Goal: Task Accomplishment & Management: Manage account settings

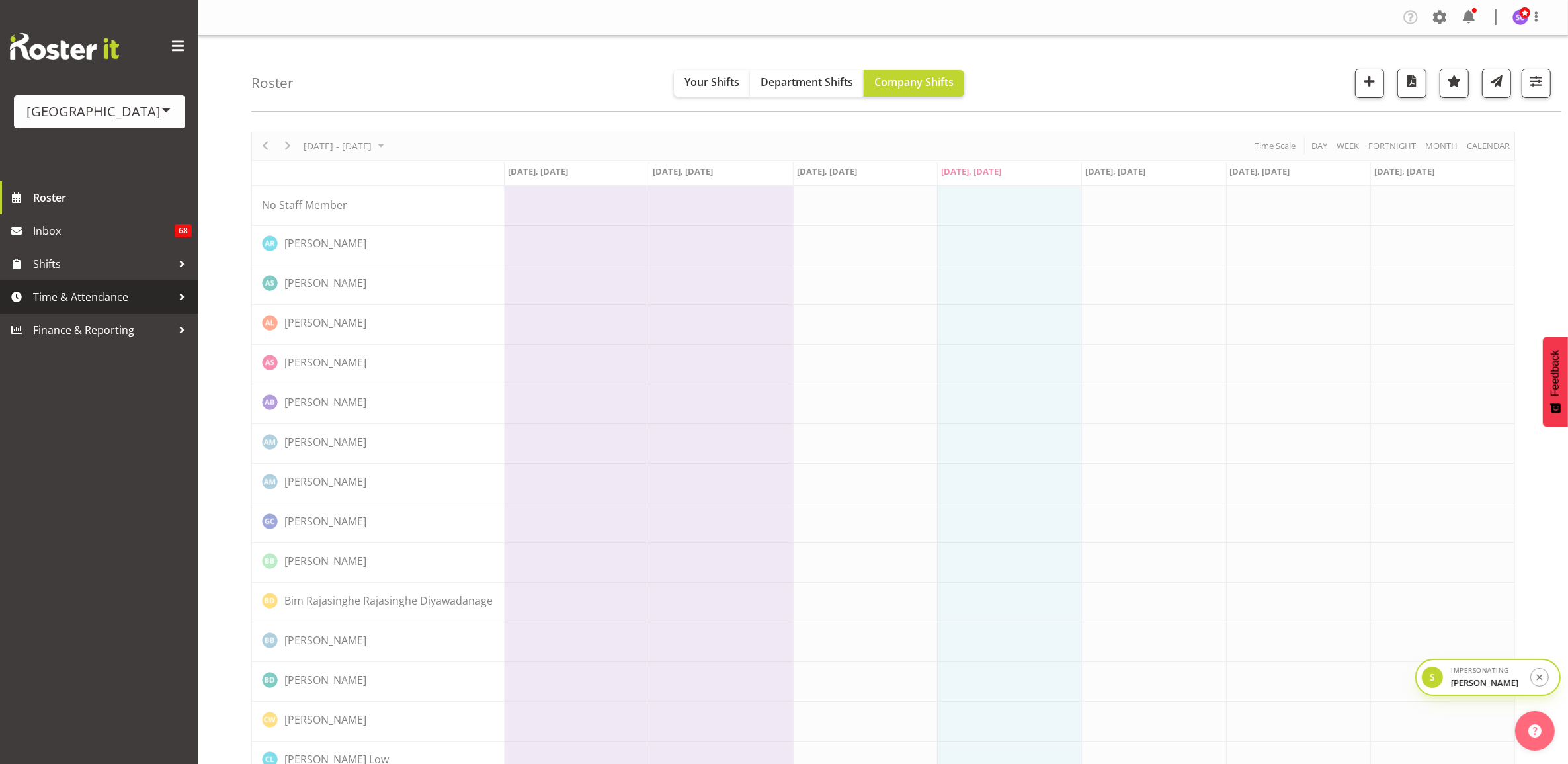
click at [73, 302] on span "Time & Attendance" at bounding box center [102, 296] width 139 height 20
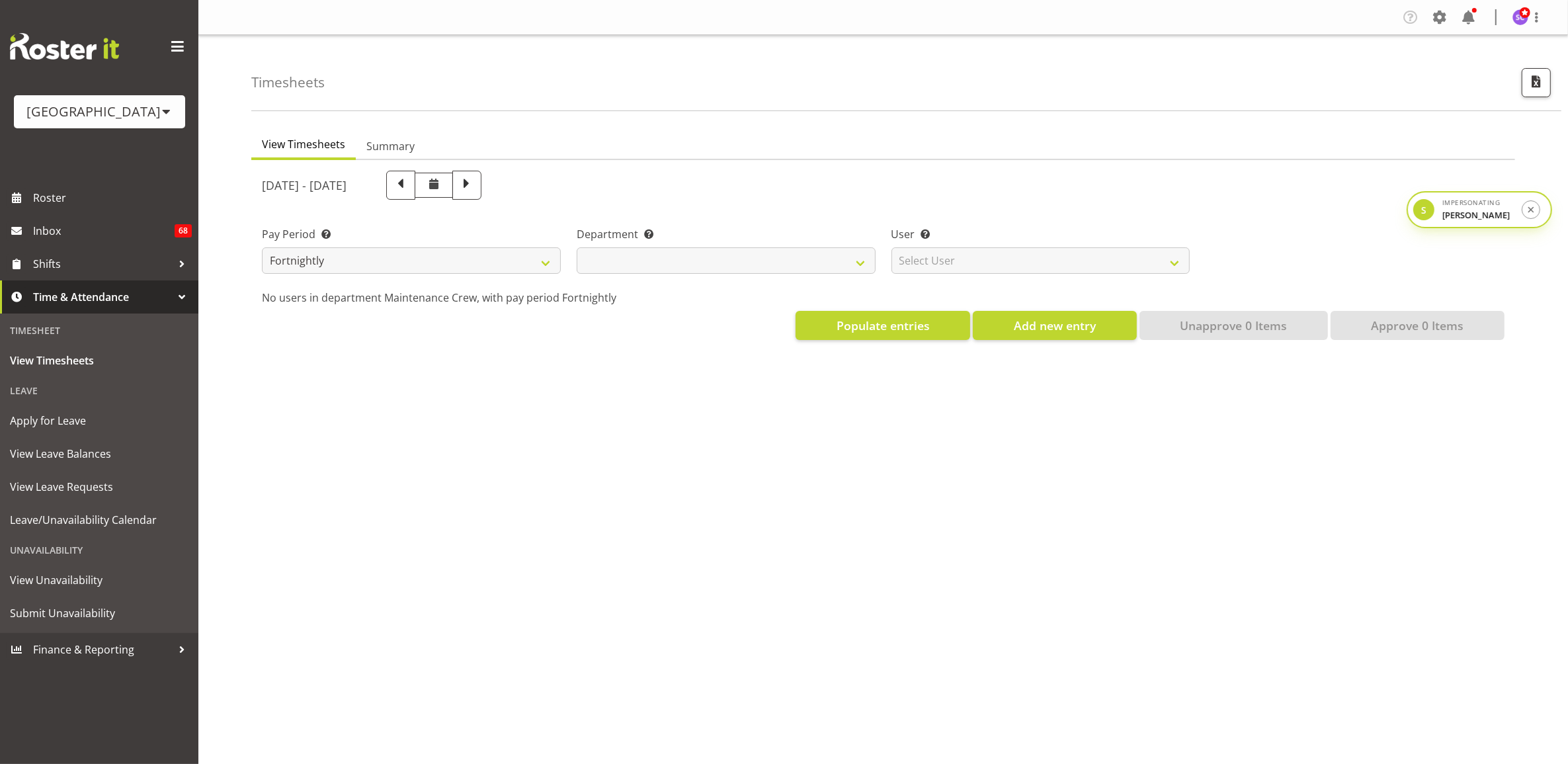
select select
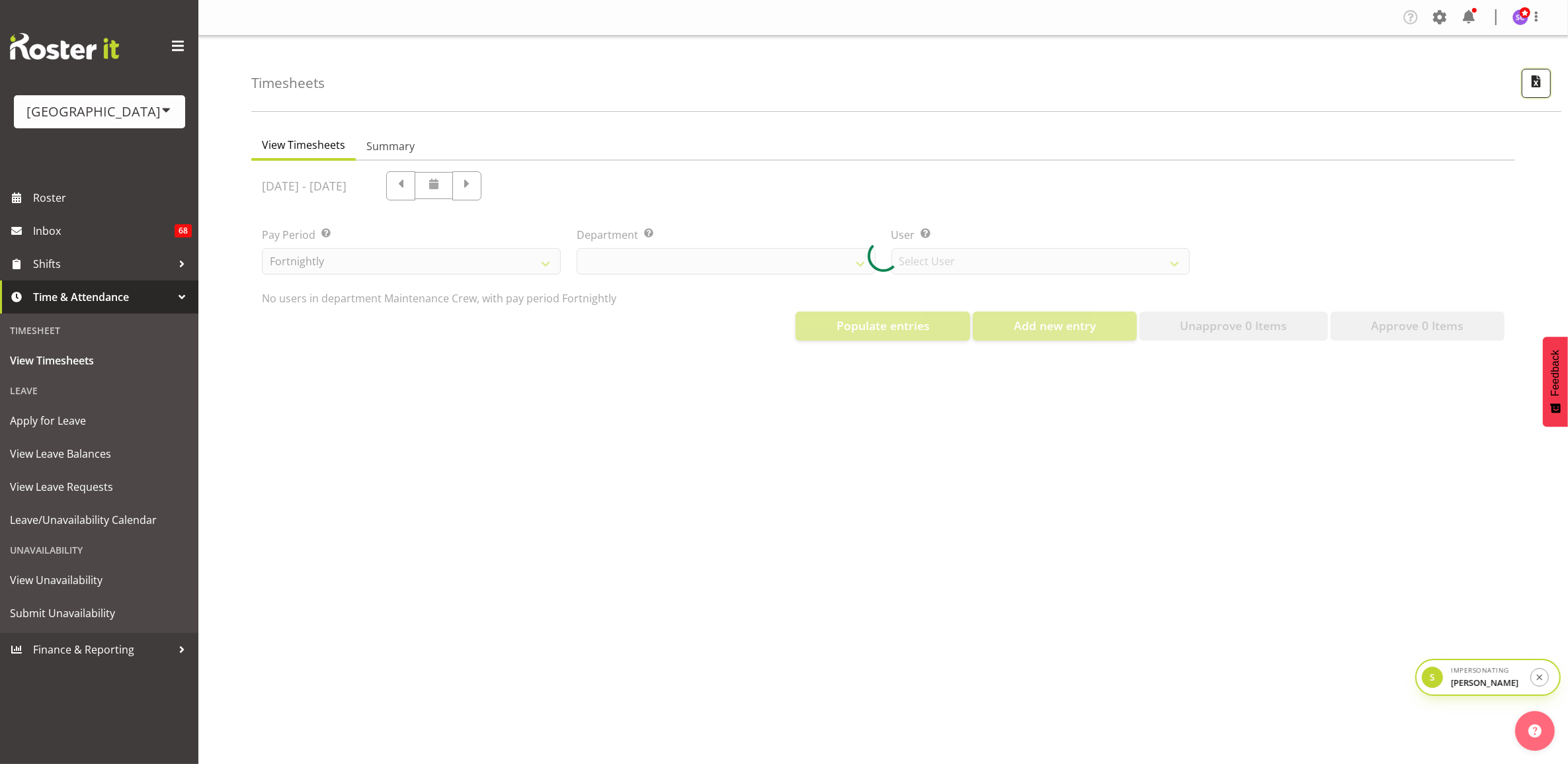
click at [1534, 83] on span "button" at bounding box center [1537, 81] width 17 height 17
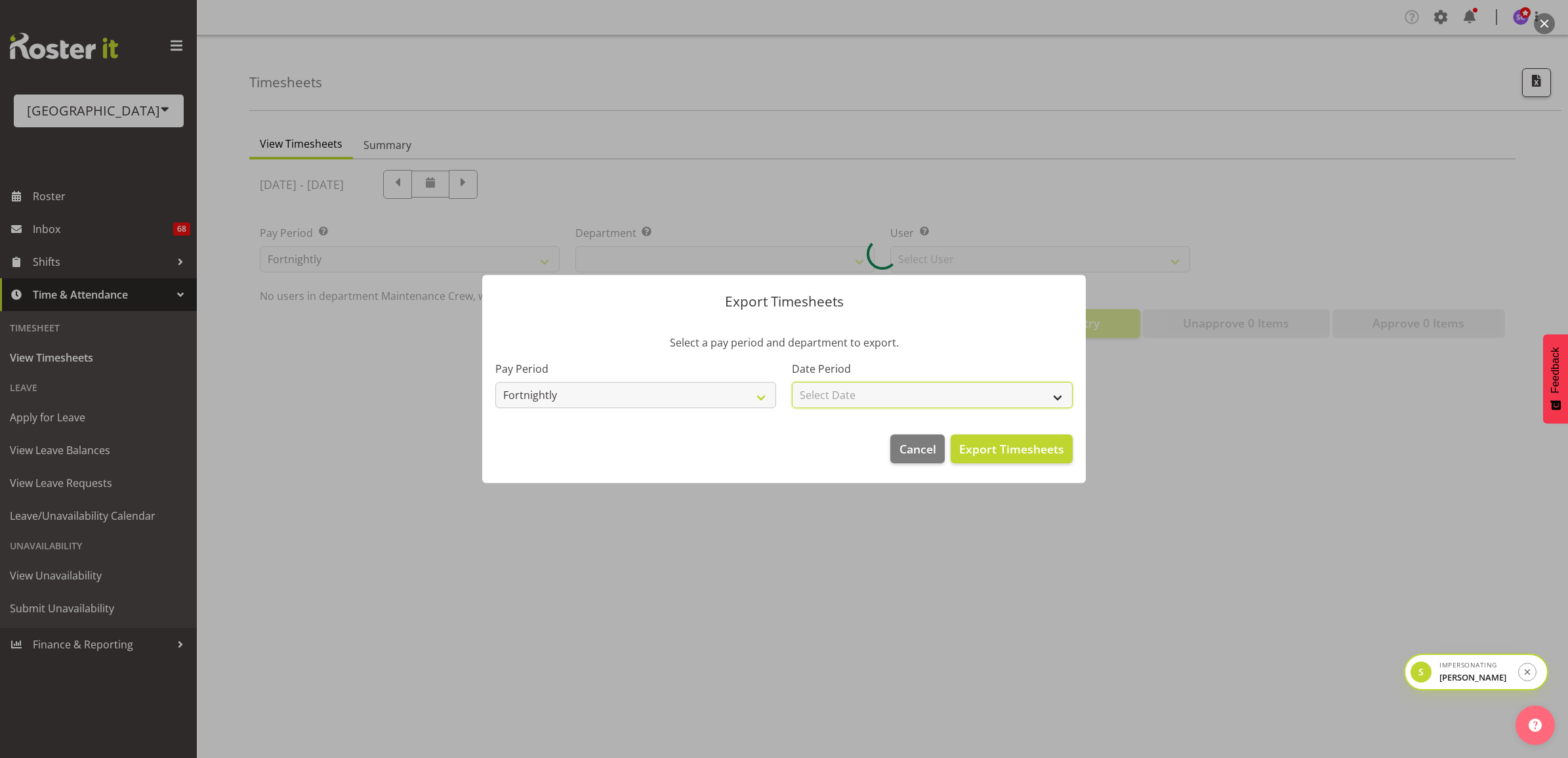
click at [871, 401] on select "Select Date Fortnight starting 08/09/2025 Fortnight starting 25/08/2025 Fortnig…" at bounding box center [932, 395] width 280 height 26
select select "2025-09-08"
click at [792, 382] on select "Select Date Fortnight starting 08/09/2025 Fortnight starting 25/08/2025 Fortnig…" at bounding box center [932, 395] width 280 height 26
select select "919"
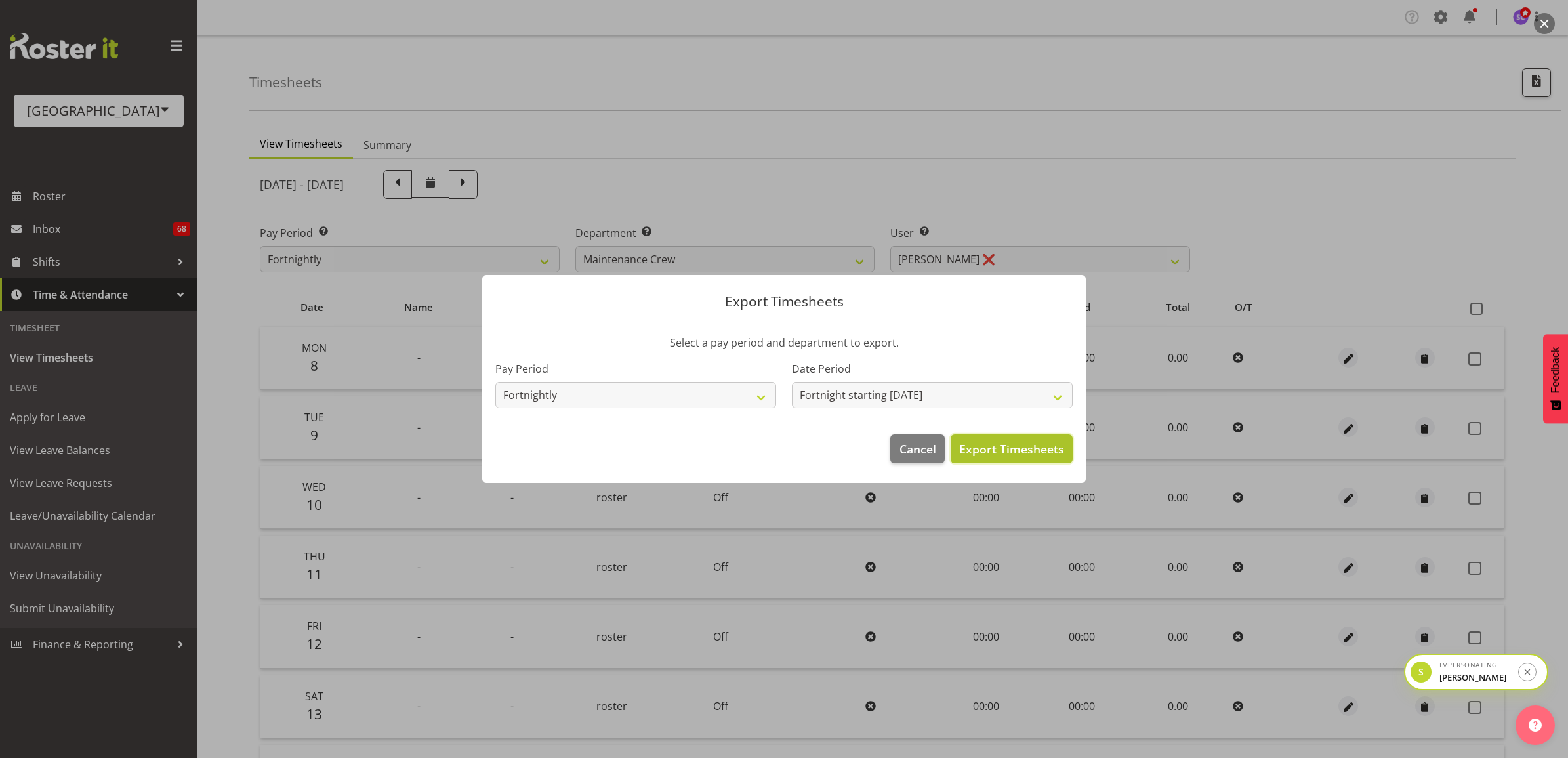
click at [1005, 452] on span "Export Timesheets" at bounding box center [1011, 449] width 105 height 17
click at [905, 445] on span "Cancel" at bounding box center [917, 449] width 36 height 17
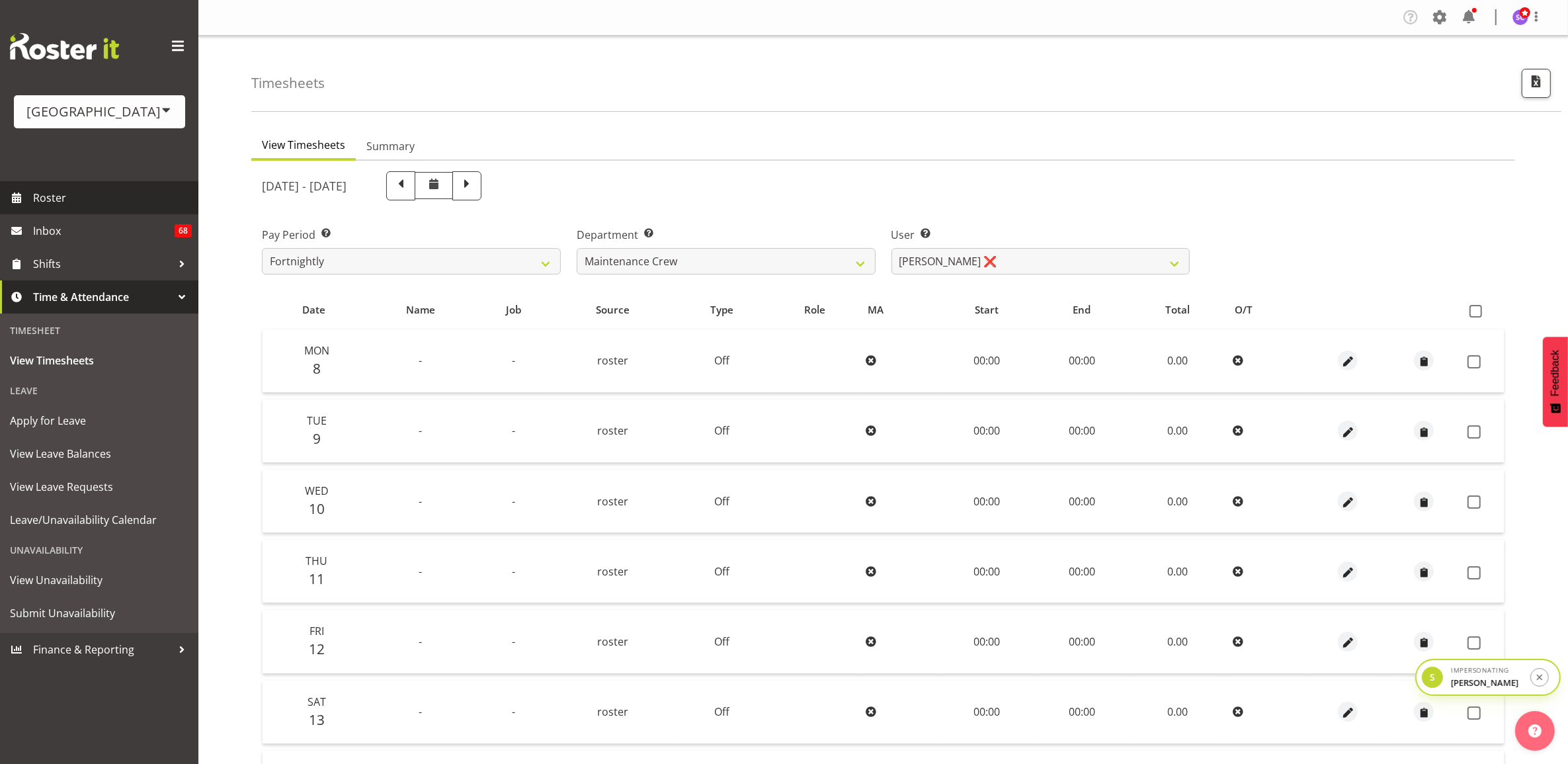
click at [110, 205] on span "Roster" at bounding box center [112, 197] width 159 height 20
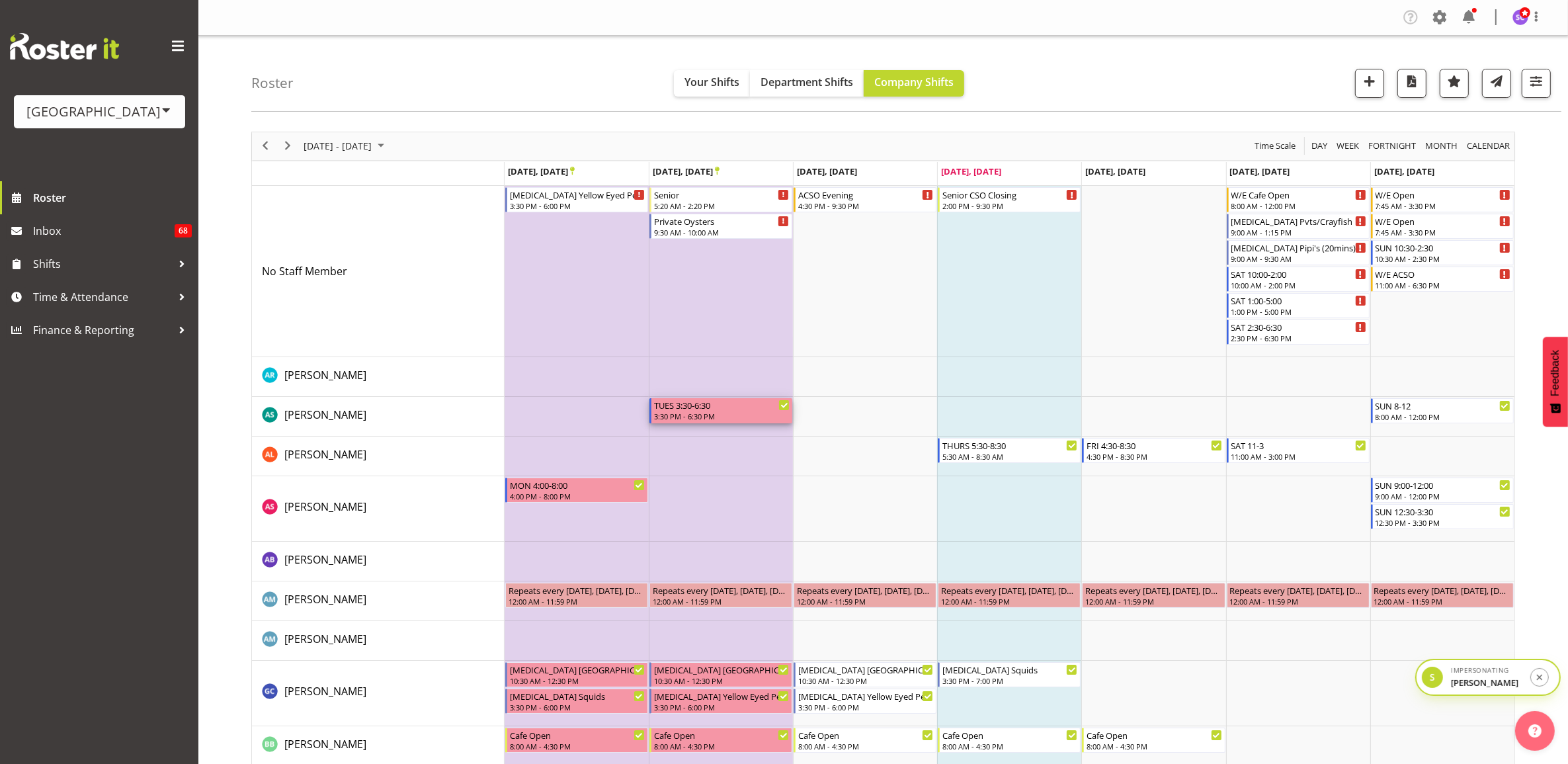
click at [714, 412] on div "3:30 PM - 6:30 PM" at bounding box center [722, 416] width 136 height 11
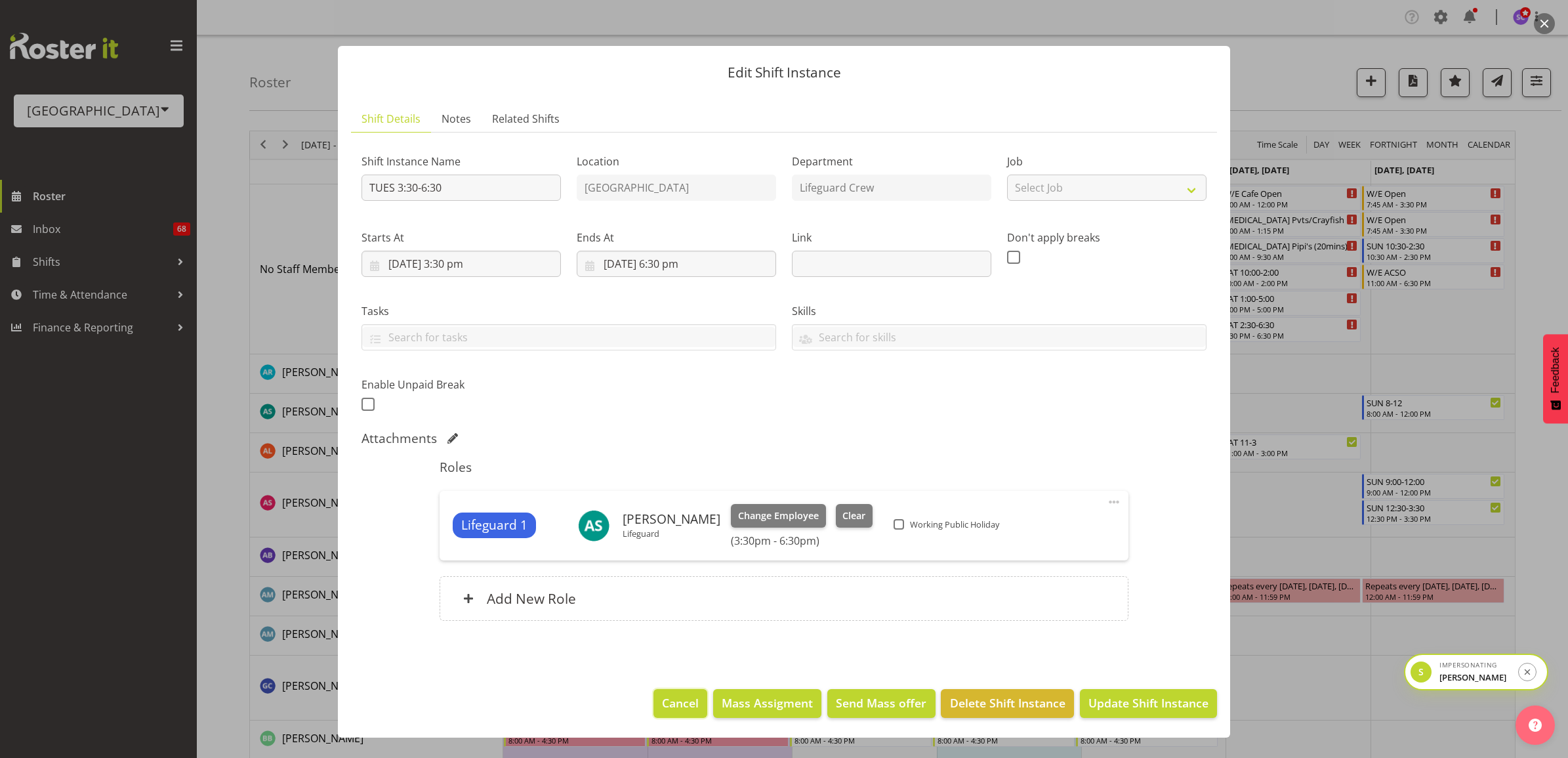
click at [686, 700] on span "Cancel" at bounding box center [679, 703] width 36 height 17
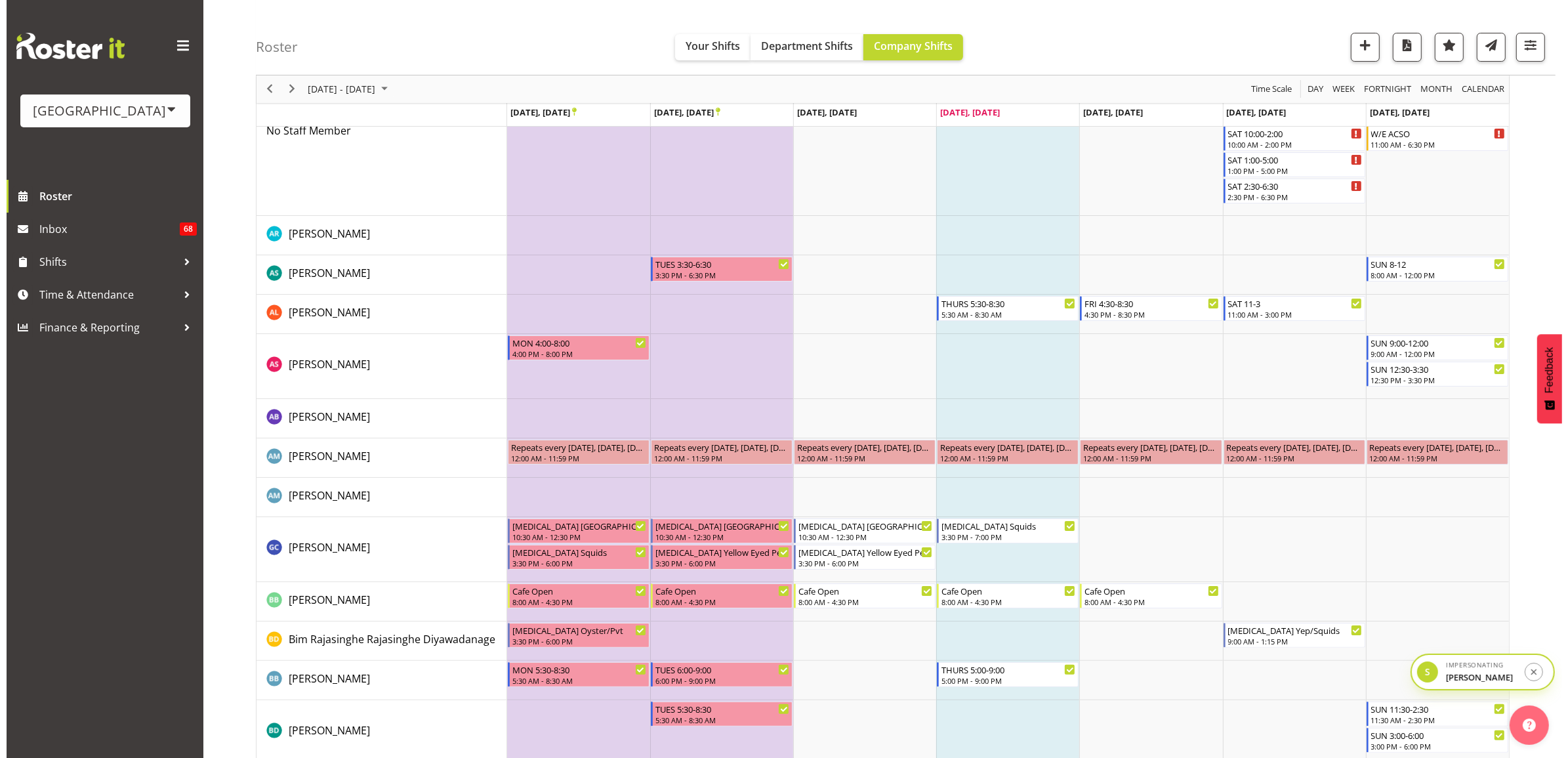
scroll to position [164, 0]
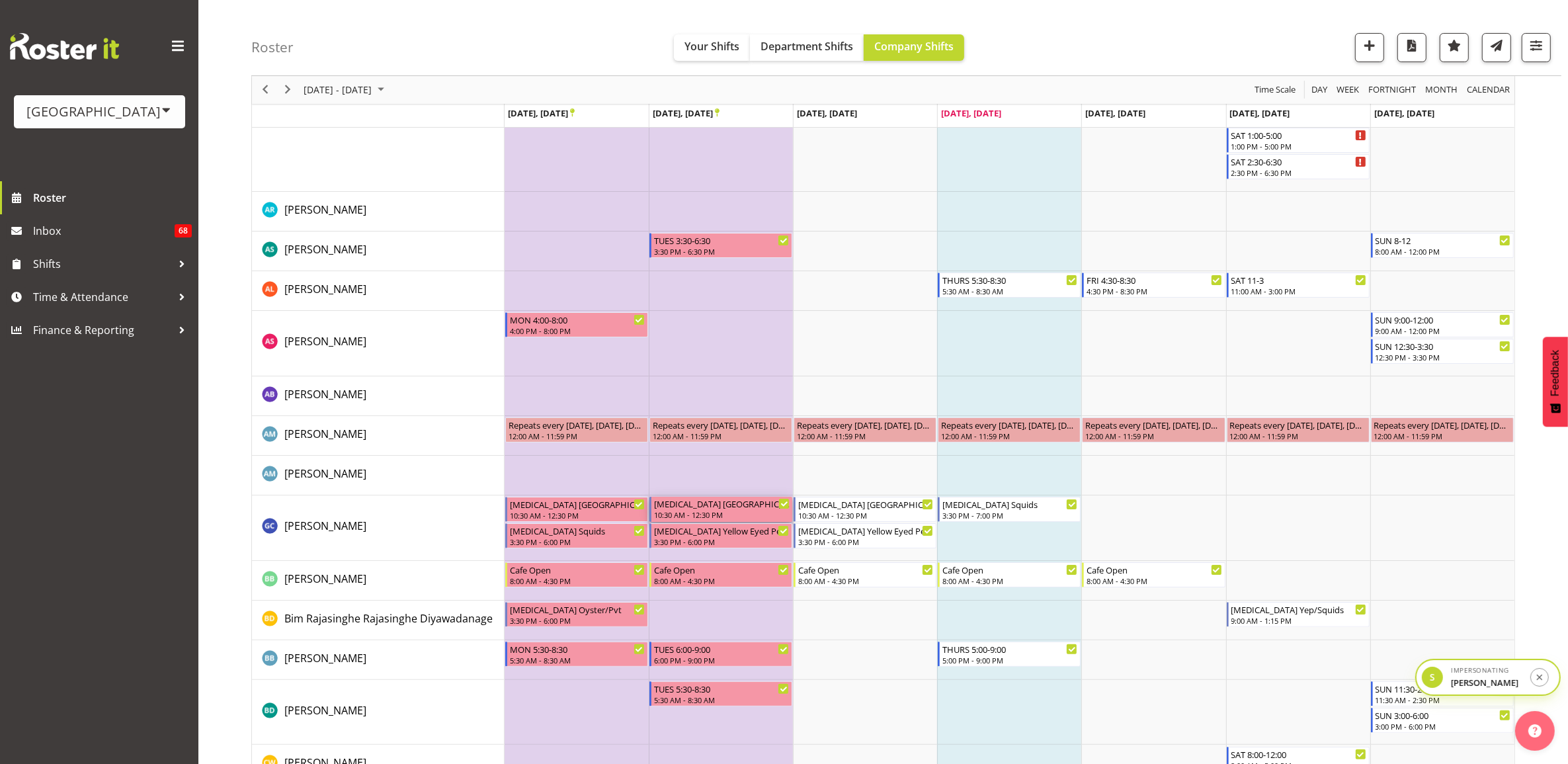
click at [751, 511] on div "T3 ST PATRICKS SCHOOL 10:30 AM - 12:30 PM" at bounding box center [722, 509] width 136 height 25
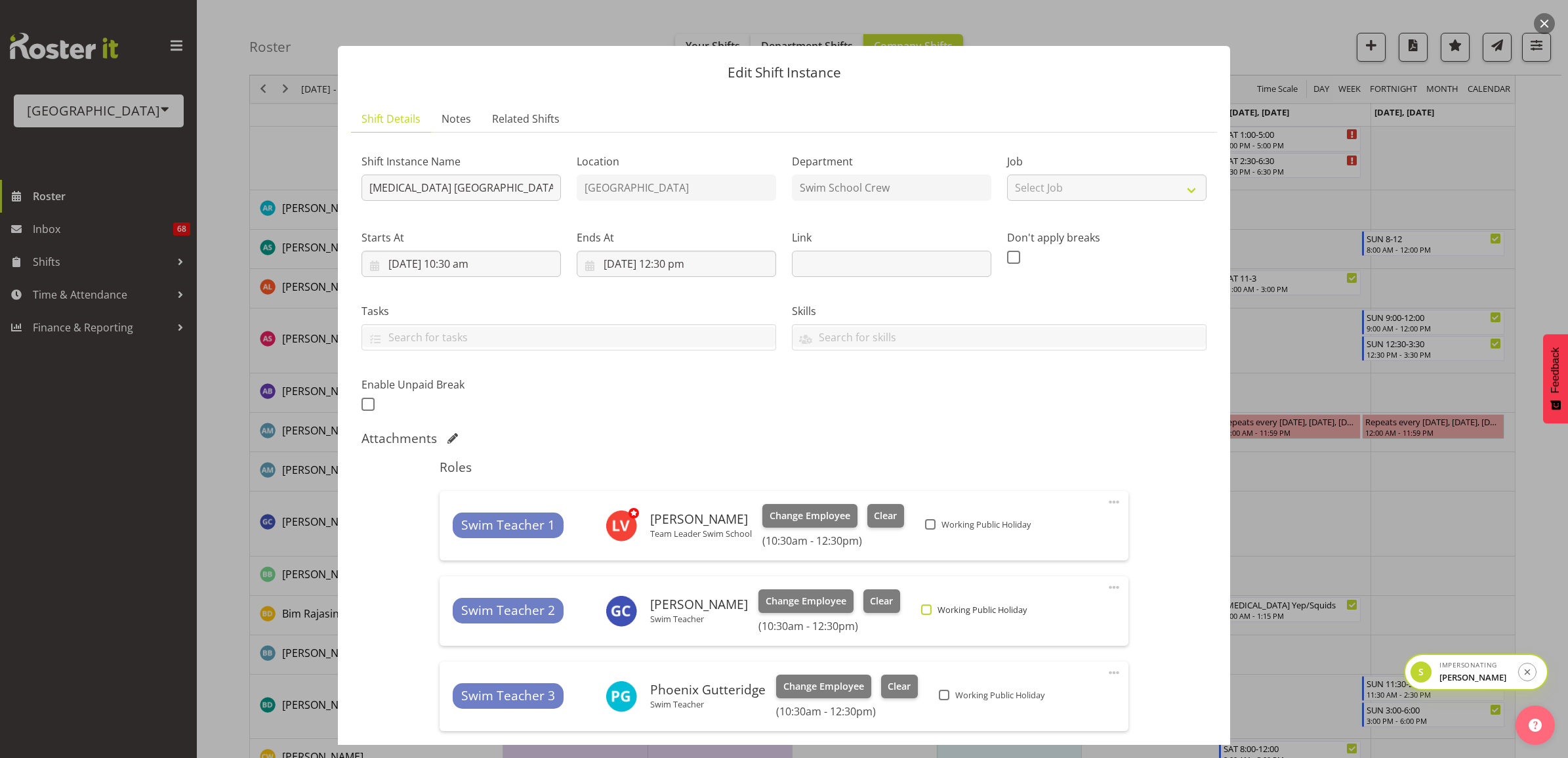
click at [921, 614] on span at bounding box center [927, 610] width 11 height 11
click at [921, 614] on input "Working Public Holiday" at bounding box center [925, 609] width 9 height 9
checkbox input "true"
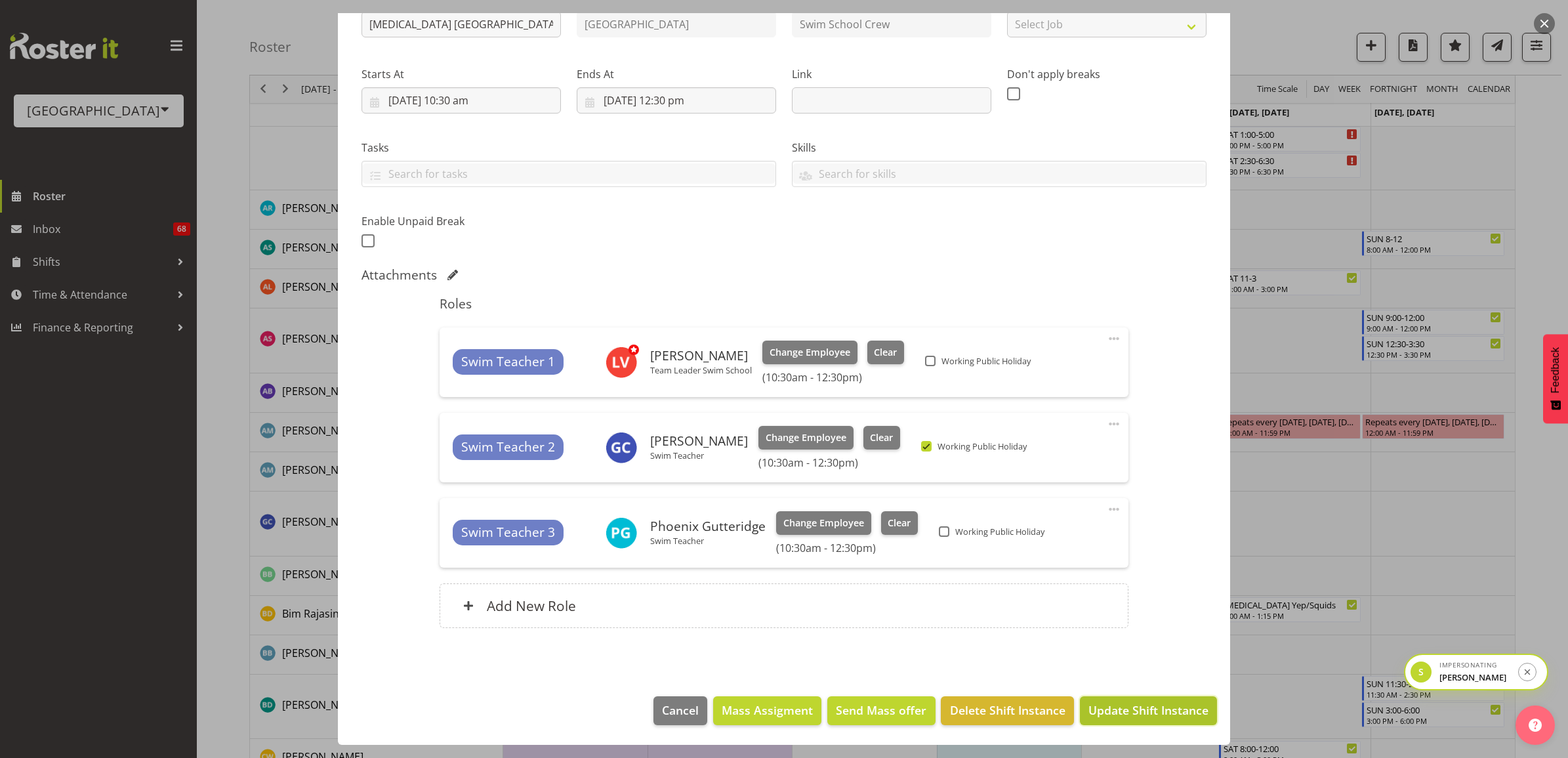
click at [1129, 702] on span "Update Shift Instance" at bounding box center [1148, 710] width 120 height 17
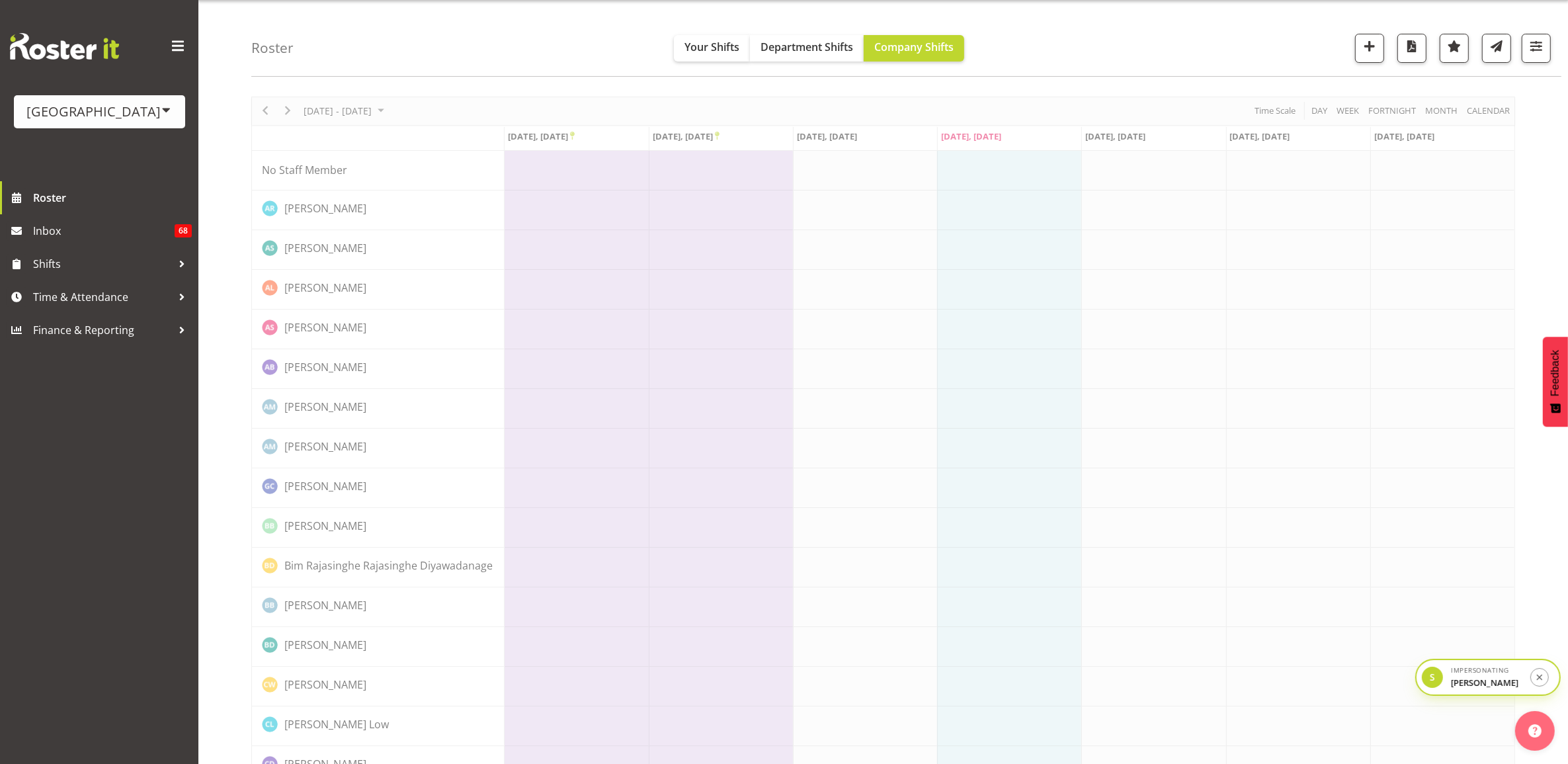
scroll to position [0, 0]
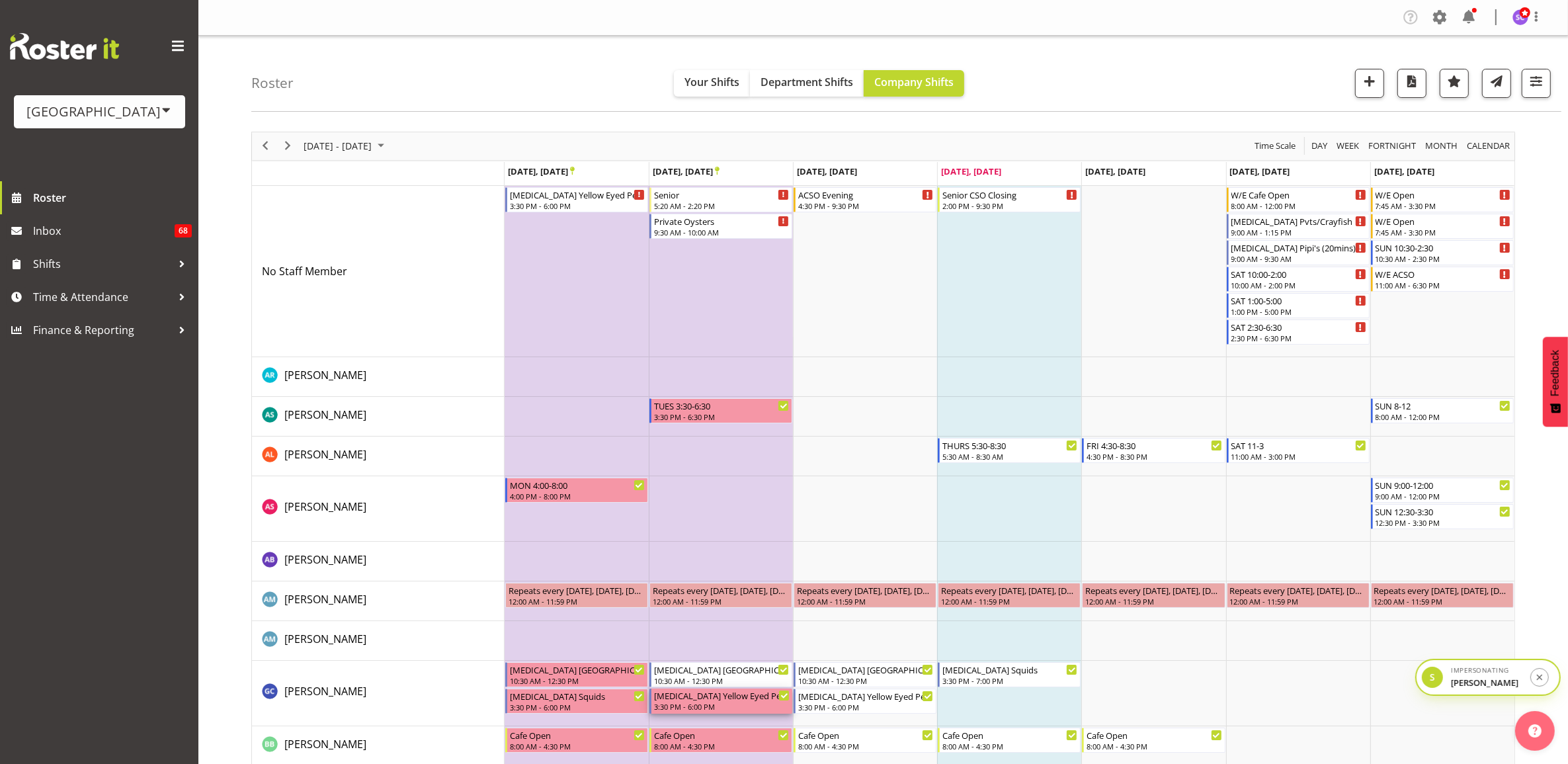
click at [727, 697] on div "T3 Yellow Eyed Penguins" at bounding box center [722, 694] width 136 height 13
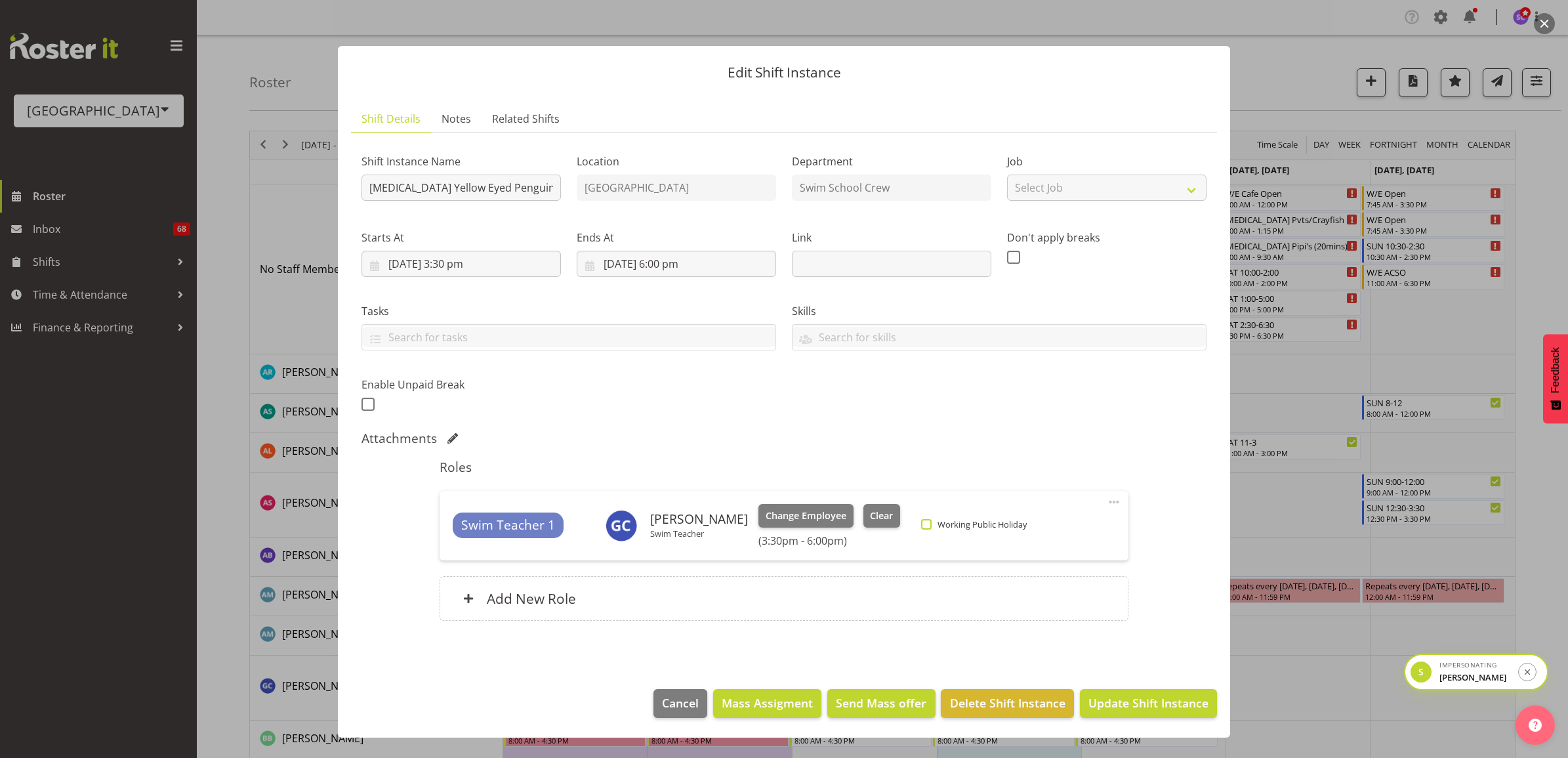
click at [921, 527] on span at bounding box center [927, 525] width 11 height 11
click at [921, 527] on input "Working Public Holiday" at bounding box center [925, 524] width 9 height 9
checkbox input "true"
click at [1127, 708] on span "Update Shift Instance" at bounding box center [1148, 703] width 120 height 17
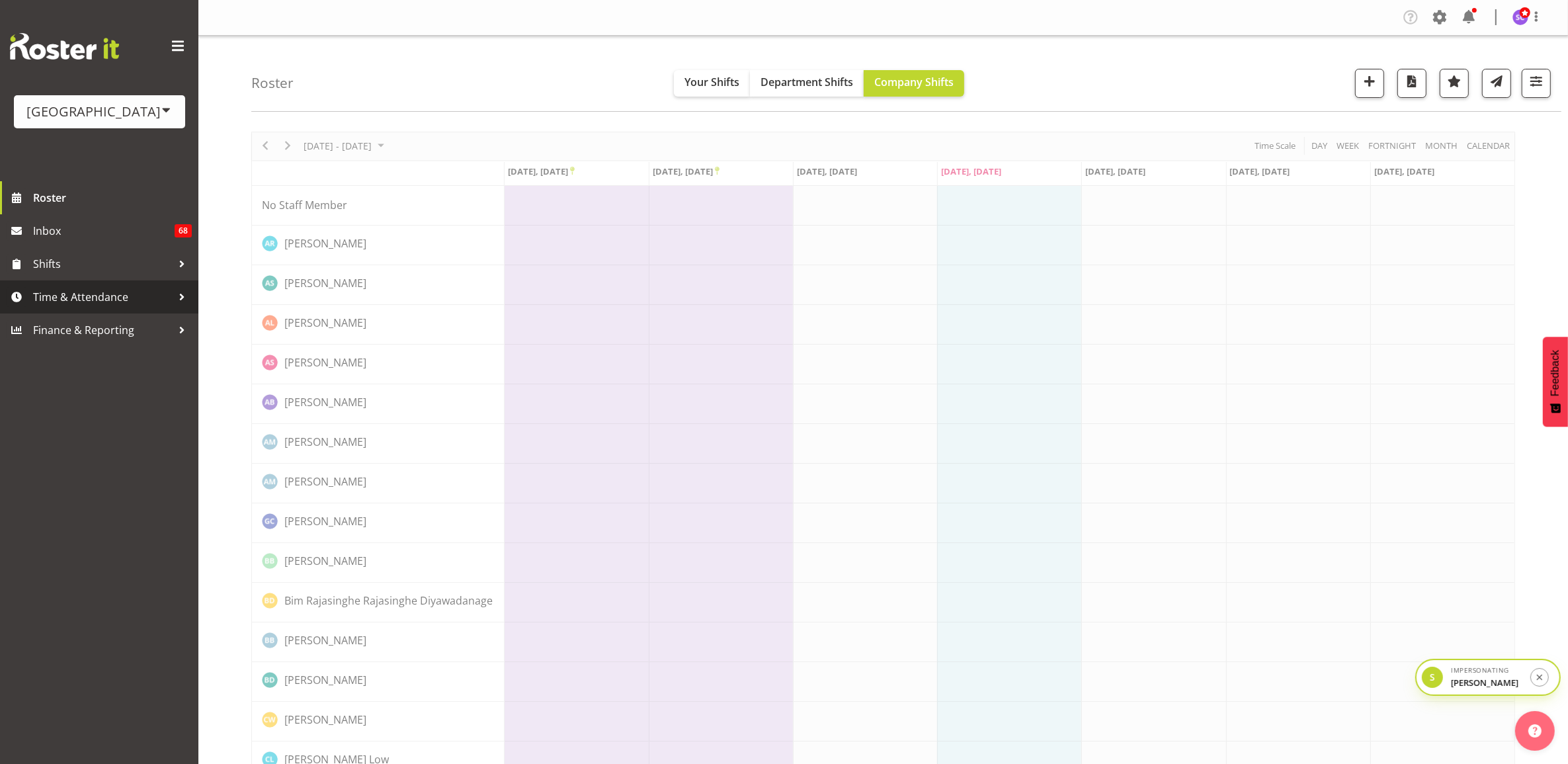
click at [109, 295] on span "Time & Attendance" at bounding box center [102, 296] width 139 height 20
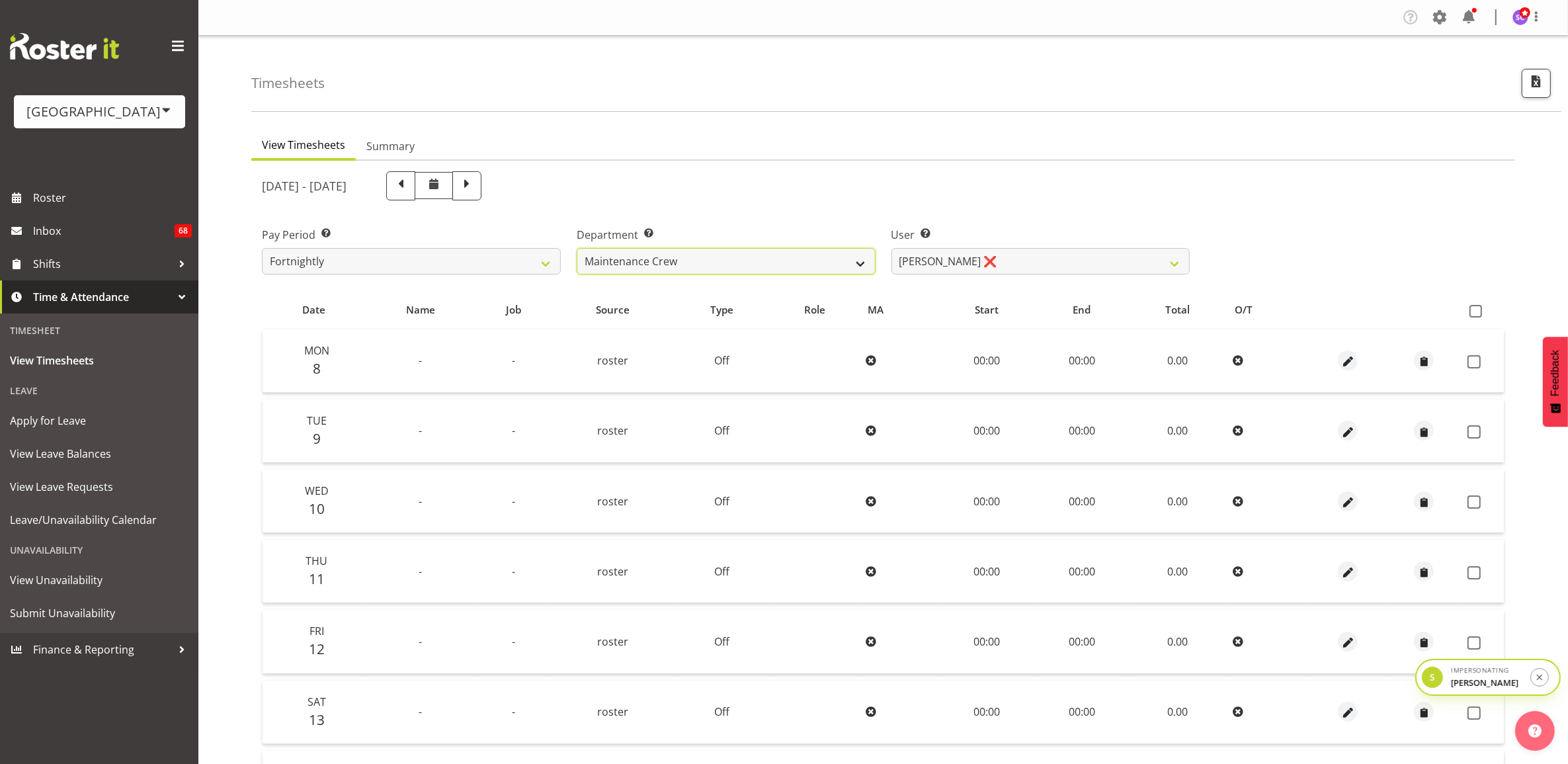
click at [766, 259] on select "Cleaning Crew Customer Services Crew Lifeguard Crew Maintenance Crew Swim Schoo…" at bounding box center [726, 261] width 299 height 27
select select "113"
click at [577, 248] on select "Cleaning Crew Customer Services Crew Lifeguard Crew Maintenance Crew Swim Schoo…" at bounding box center [726, 261] width 299 height 27
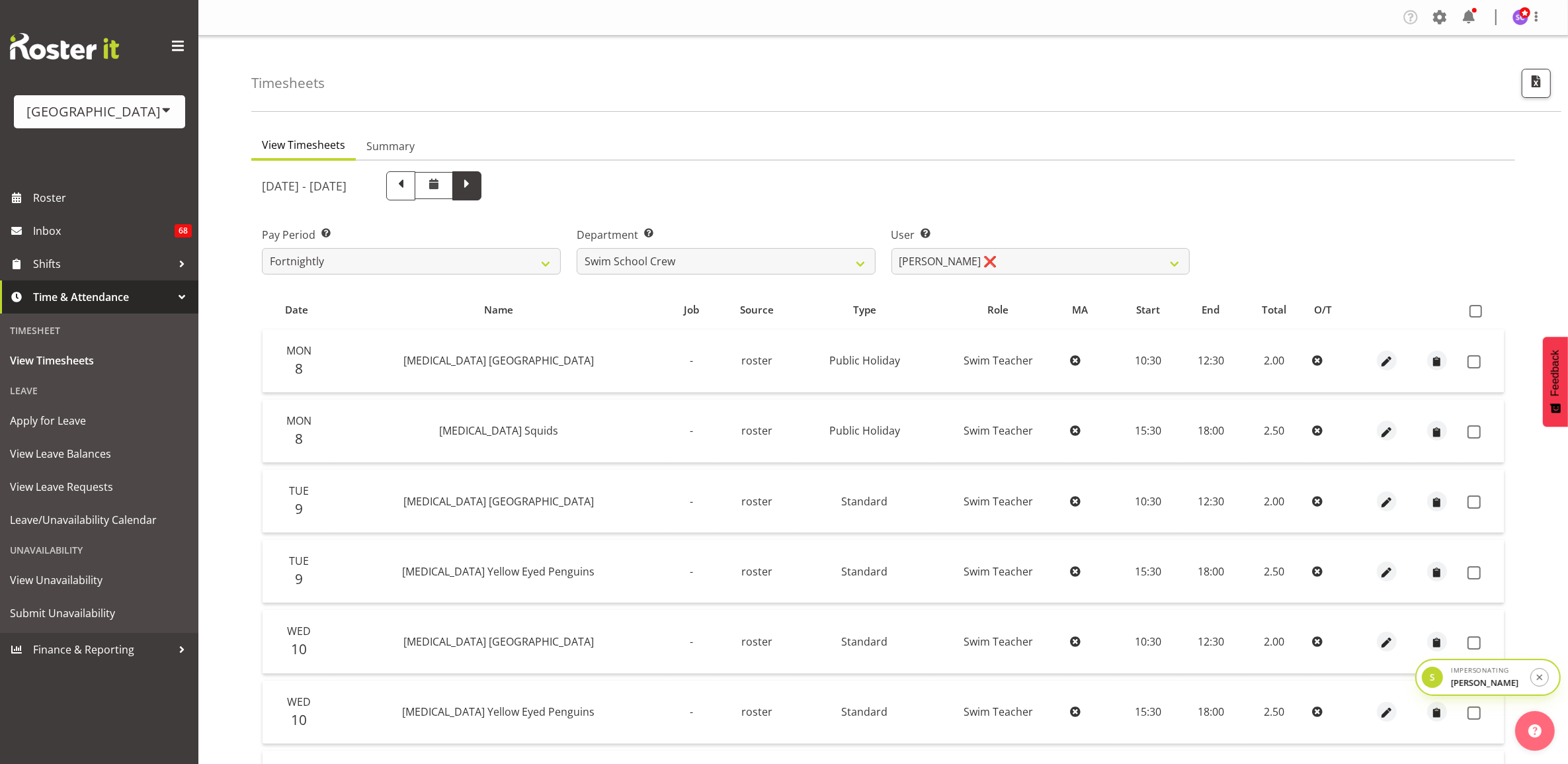
click at [481, 196] on span at bounding box center [466, 185] width 29 height 29
select select
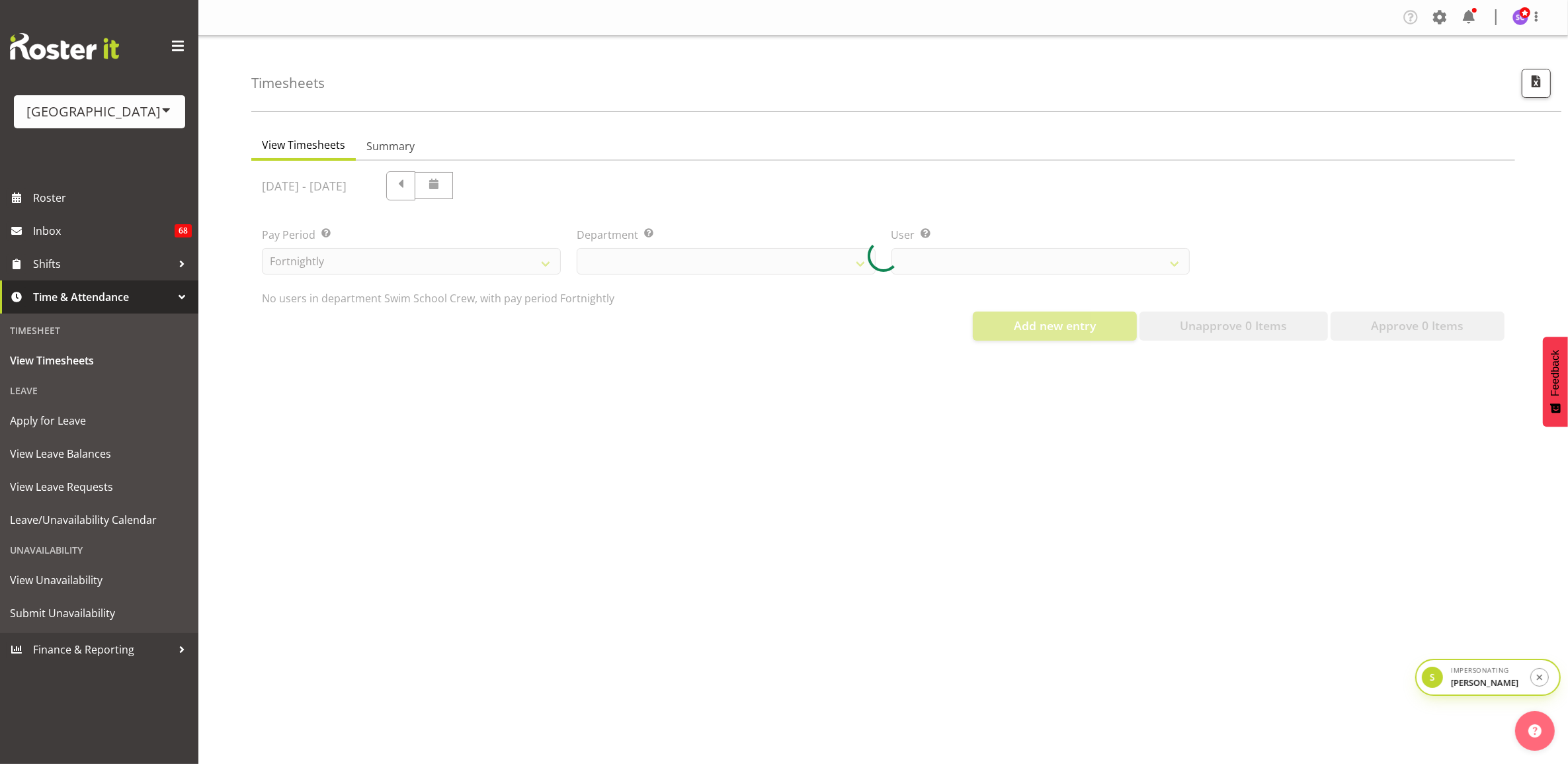
select select "113"
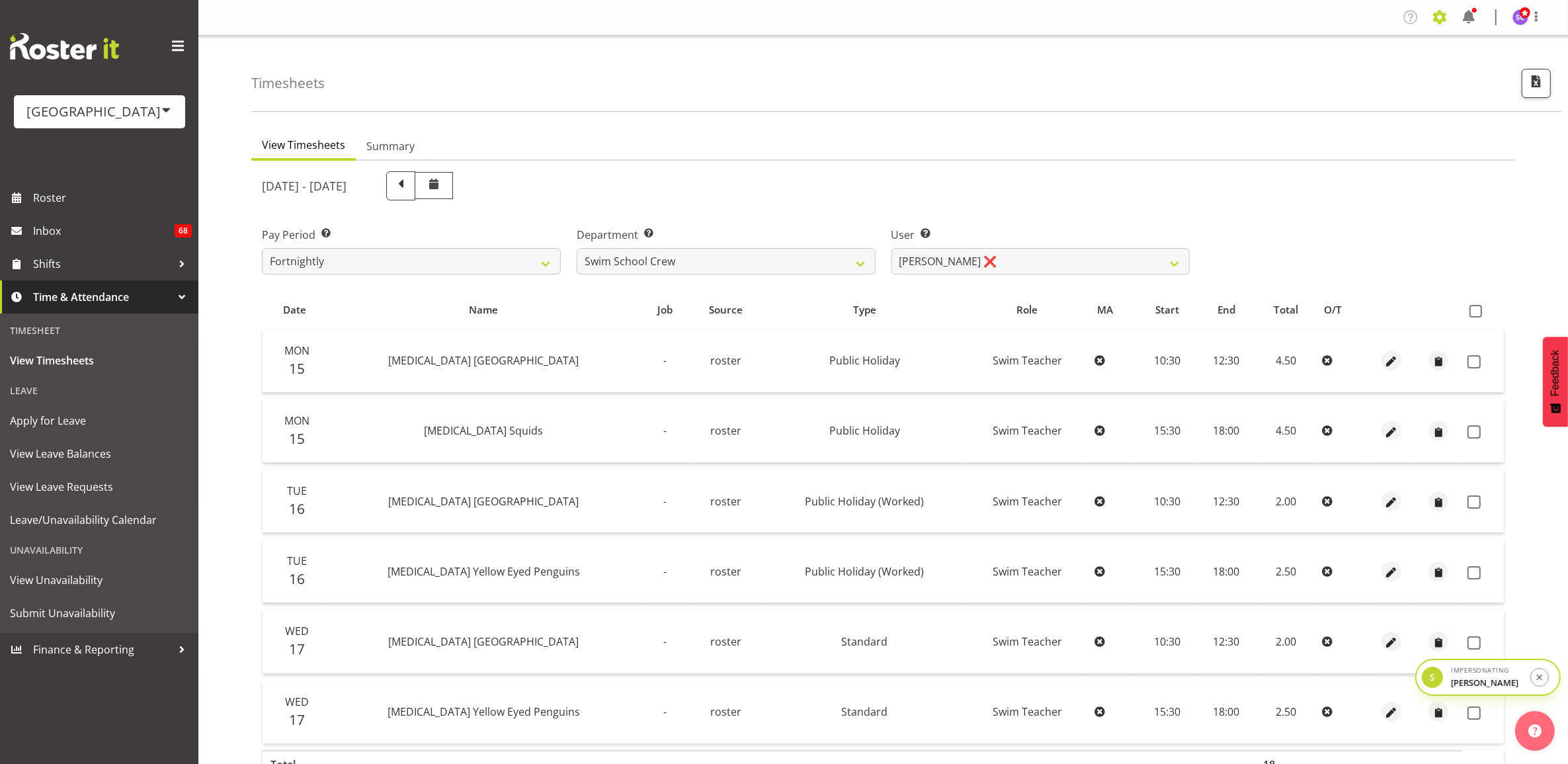
click at [1433, 23] on span at bounding box center [1440, 16] width 21 height 21
click at [1153, 98] on div "Timesheets" at bounding box center [906, 73] width 1310 height 76
click at [1547, 80] on button "button" at bounding box center [1536, 83] width 29 height 29
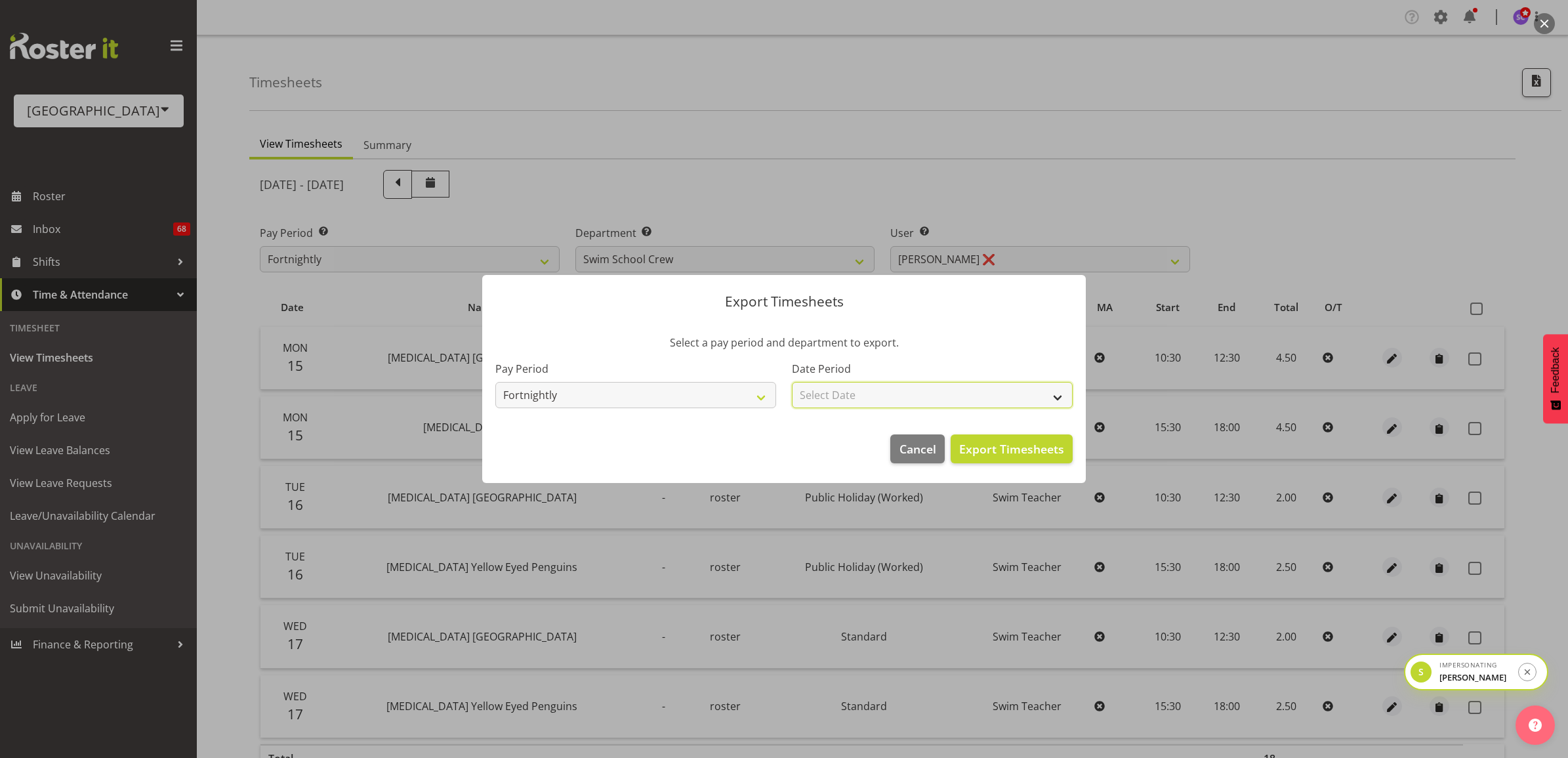
click at [874, 398] on select "Select Date Fortnight starting 08/09/2025 Fortnight starting 25/08/2025 Fortnig…" at bounding box center [932, 395] width 280 height 26
select select "2025-09-08"
click at [792, 382] on select "Select Date Fortnight starting 08/09/2025 Fortnight starting 25/08/2025 Fortnig…" at bounding box center [932, 395] width 280 height 26
click at [1015, 443] on span "Export Timesheets" at bounding box center [1011, 449] width 105 height 17
click at [982, 447] on span "Export Timesheets" at bounding box center [1011, 449] width 105 height 17
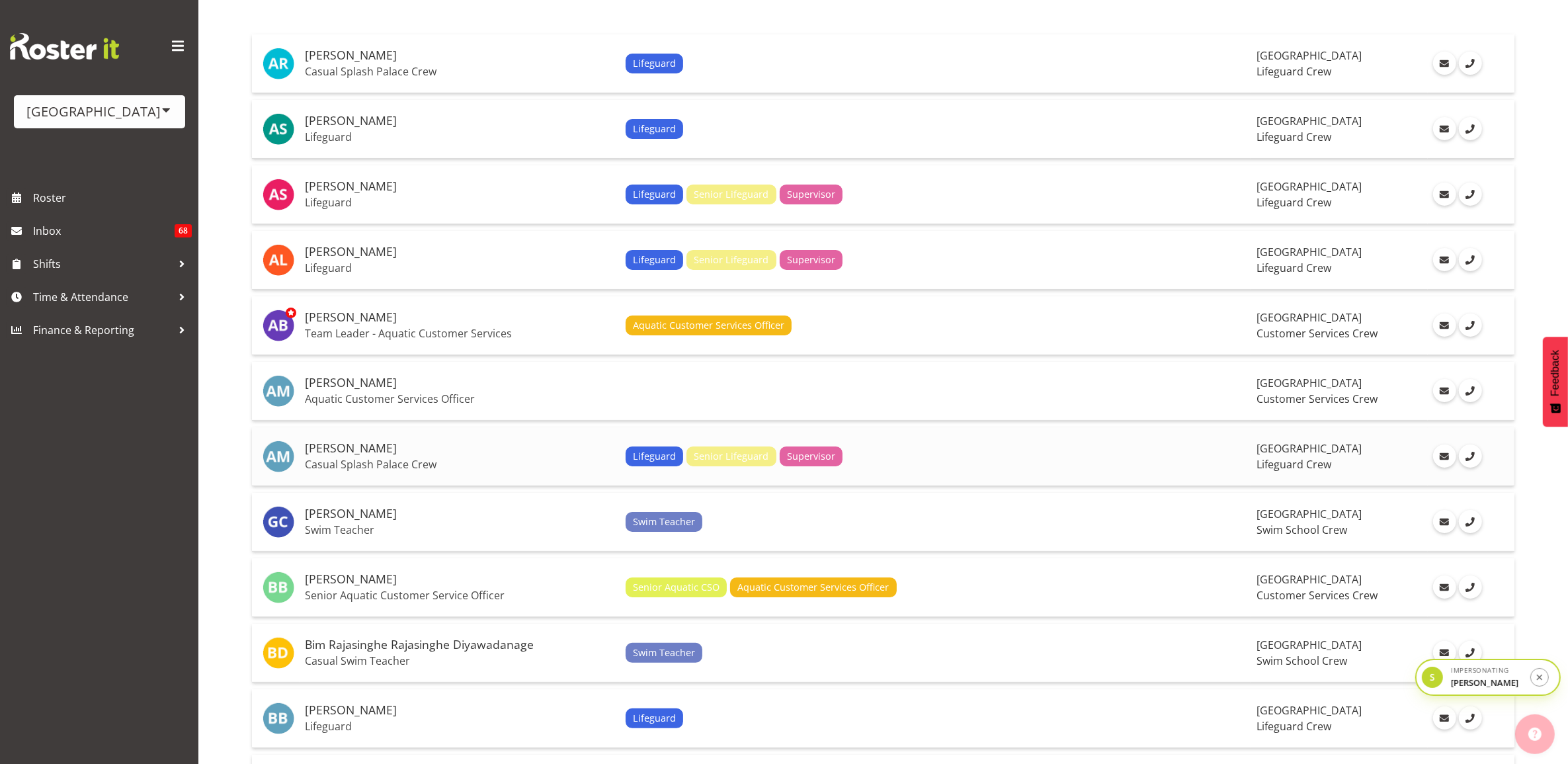
scroll to position [166, 0]
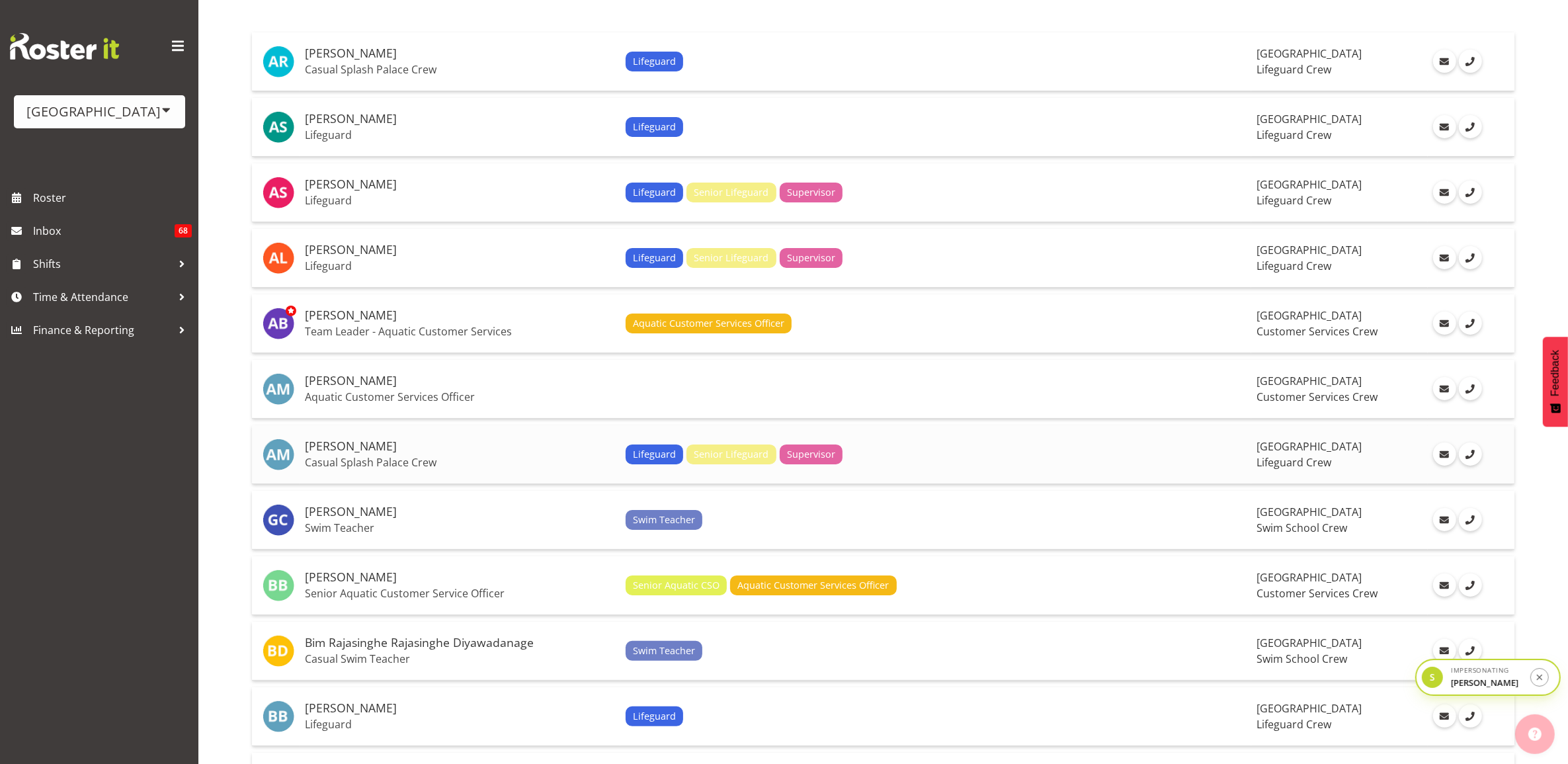
click at [459, 456] on td "Angus McLeay Casual Splash Palace Crew" at bounding box center [460, 454] width 321 height 59
click at [413, 524] on p "Swim Teacher" at bounding box center [459, 527] width 310 height 13
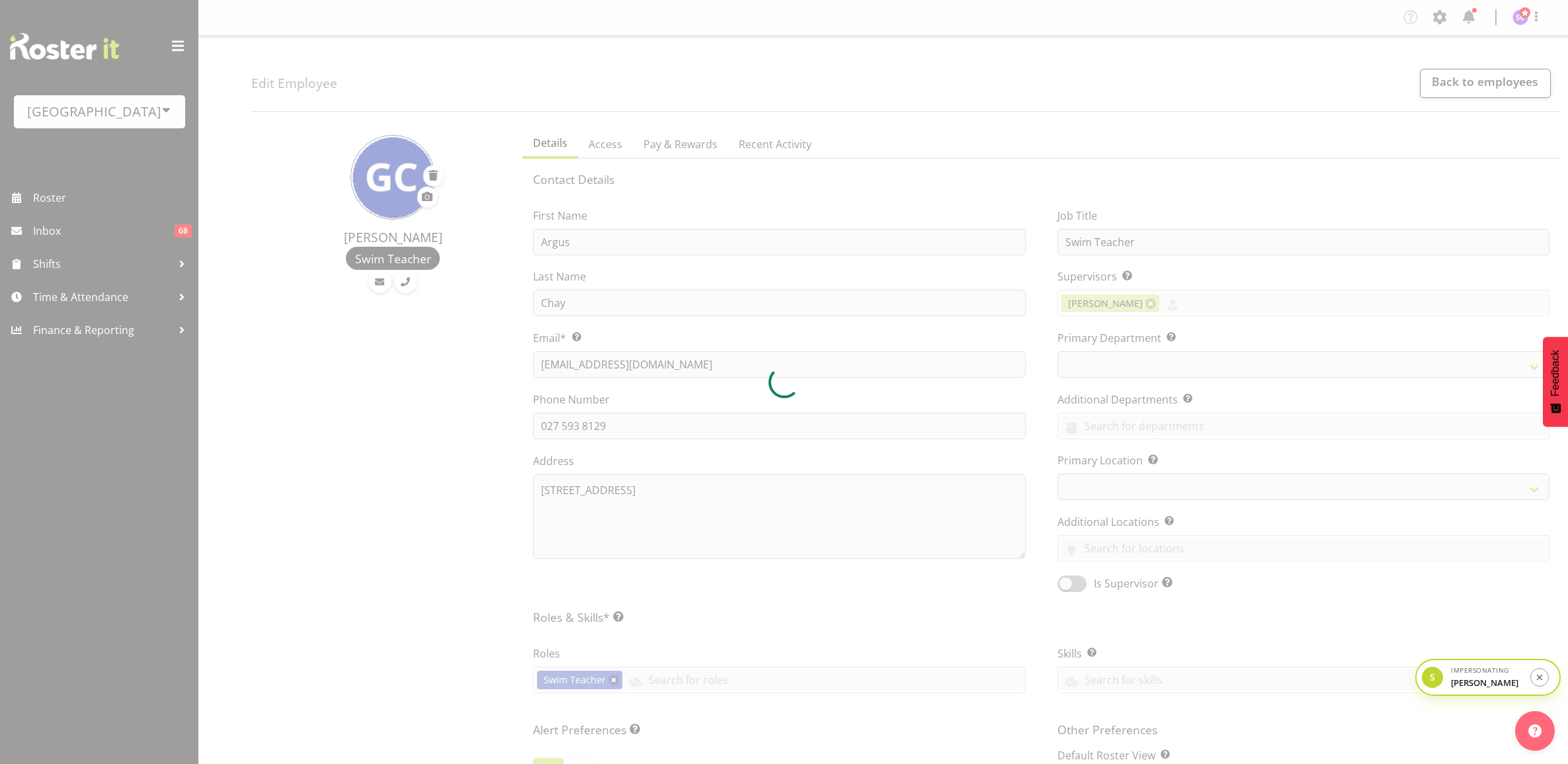
select select "TimelineWeek"
select select "roster"
select select "day"
select select
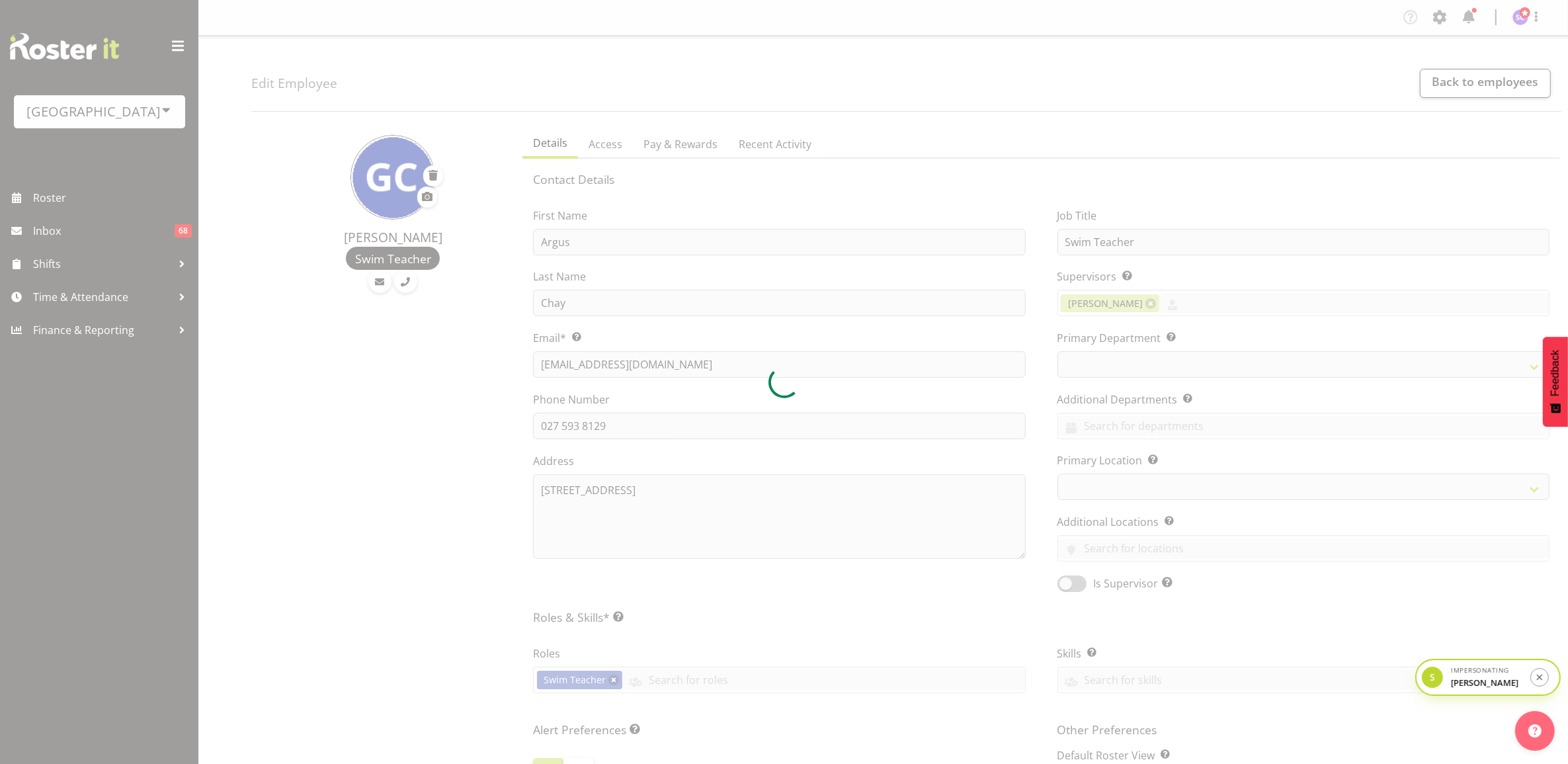
select select
select select "113"
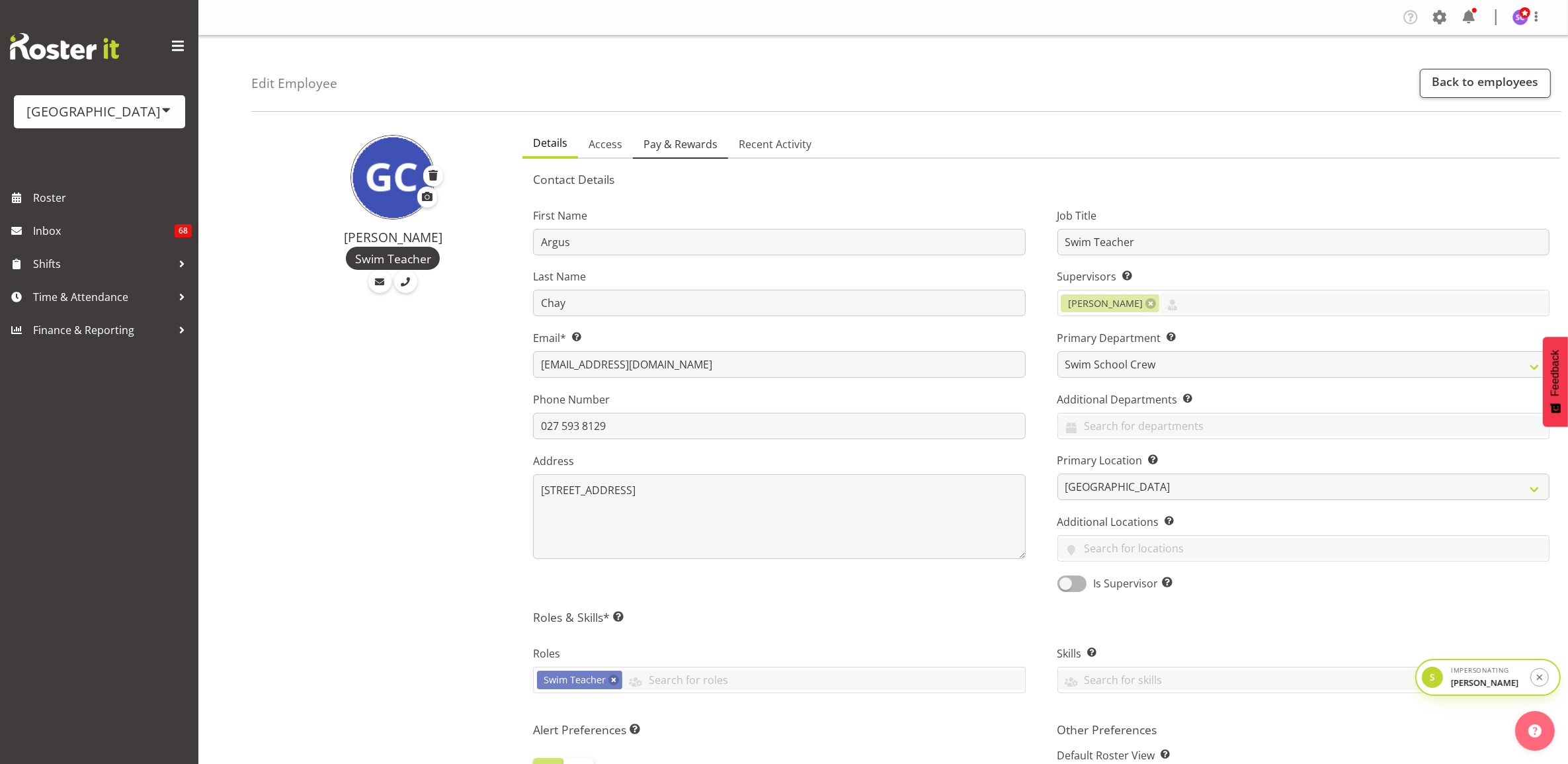
click at [673, 148] on span "Pay & Rewards" at bounding box center [680, 144] width 74 height 16
